Goal: Check status: Check status

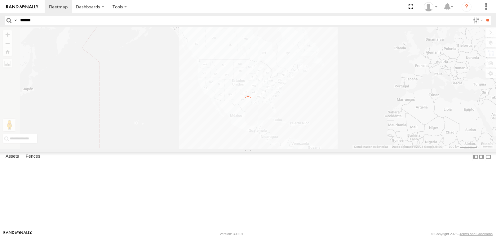
type input "******"
click at [483, 16] on input "**" at bounding box center [486, 20] width 7 height 9
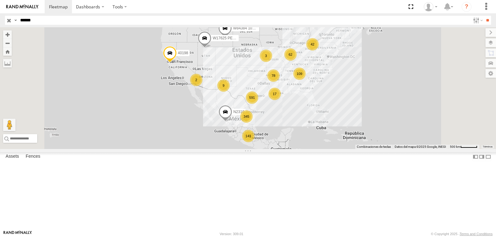
click at [0, 0] on div "H11604" at bounding box center [0, 0] width 0 height 0
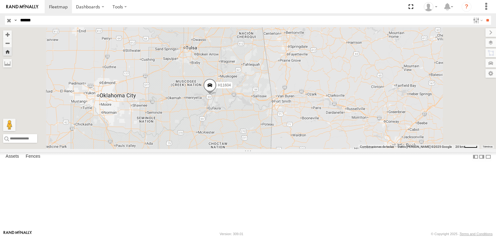
drag, startPoint x: 290, startPoint y: 137, endPoint x: 310, endPoint y: 137, distance: 20.1
click at [309, 137] on div "H11604" at bounding box center [248, 88] width 496 height 122
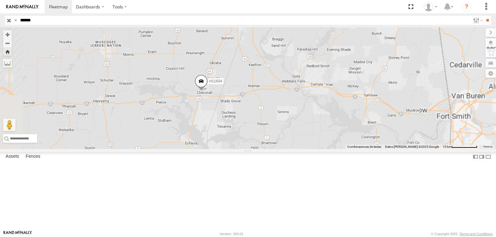
drag, startPoint x: 282, startPoint y: 140, endPoint x: 306, endPoint y: 133, distance: 25.4
click at [298, 134] on div "H11604" at bounding box center [248, 88] width 496 height 122
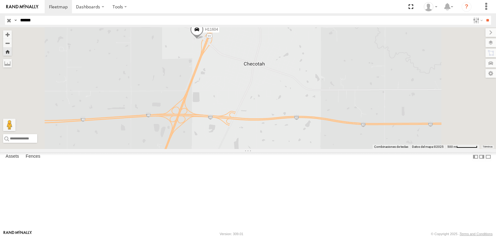
drag, startPoint x: 290, startPoint y: 98, endPoint x: 300, endPoint y: 122, distance: 25.8
click at [299, 122] on div "H11604" at bounding box center [248, 88] width 496 height 122
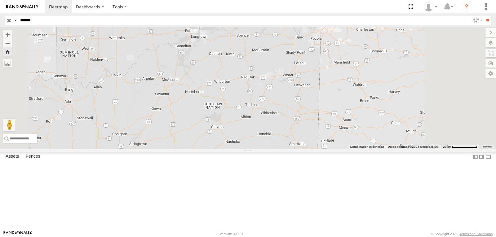
drag, startPoint x: 266, startPoint y: 85, endPoint x: 282, endPoint y: 137, distance: 54.8
click at [282, 137] on div "H11604" at bounding box center [248, 88] width 496 height 122
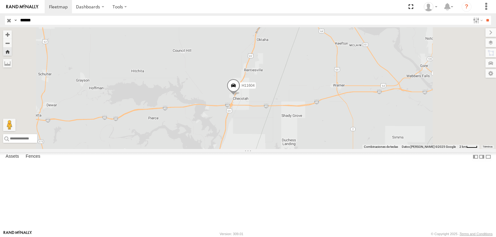
drag, startPoint x: 336, startPoint y: 120, endPoint x: 310, endPoint y: 144, distance: 36.2
click at [310, 144] on div "H11604" at bounding box center [248, 88] width 496 height 122
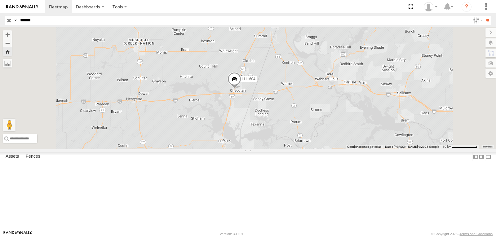
drag, startPoint x: 313, startPoint y: 116, endPoint x: 316, endPoint y: 140, distance: 24.1
click at [316, 140] on div "H11604" at bounding box center [248, 88] width 496 height 122
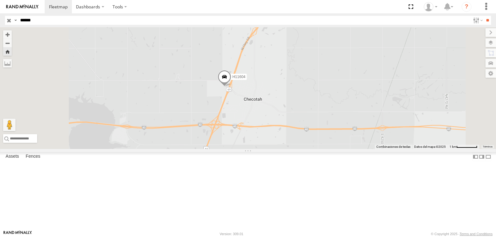
drag, startPoint x: 313, startPoint y: 131, endPoint x: 339, endPoint y: 133, distance: 26.7
click at [339, 131] on div "H11604" at bounding box center [248, 88] width 496 height 122
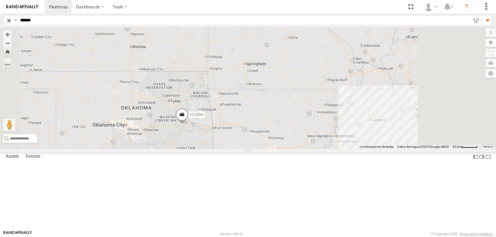
drag, startPoint x: 249, startPoint y: 100, endPoint x: 240, endPoint y: 144, distance: 45.5
click at [241, 144] on div "H11604" at bounding box center [248, 88] width 496 height 122
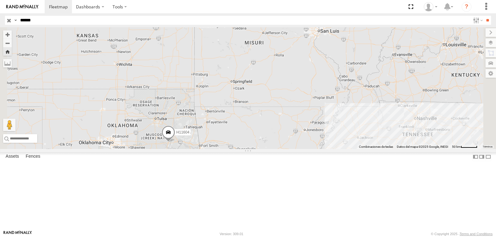
drag, startPoint x: 251, startPoint y: 158, endPoint x: 252, endPoint y: 139, distance: 18.6
click at [252, 141] on div "H11604" at bounding box center [248, 88] width 496 height 122
